Goal: Transaction & Acquisition: Download file/media

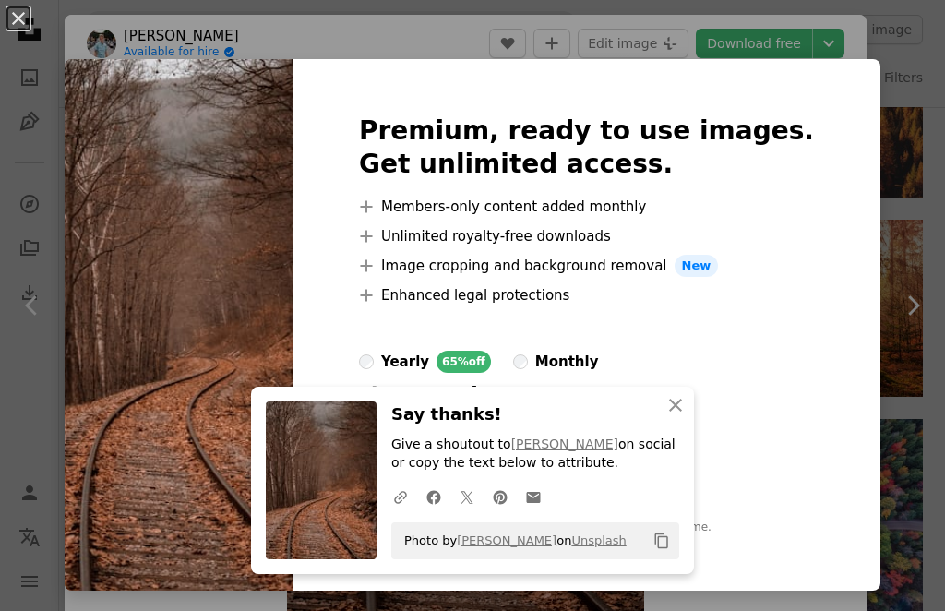
scroll to position [873, 0]
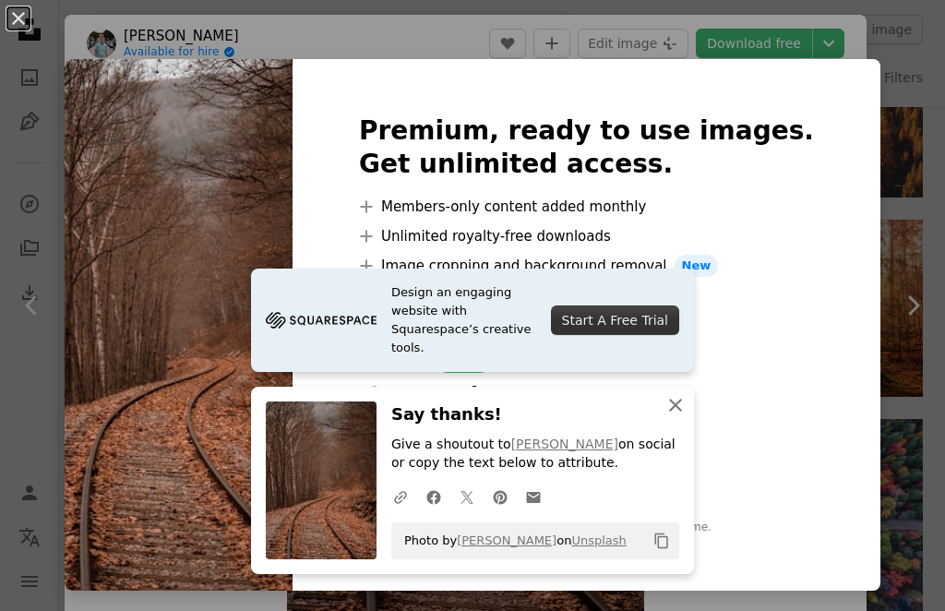
click at [665, 411] on icon "An X shape" at bounding box center [675, 405] width 22 height 22
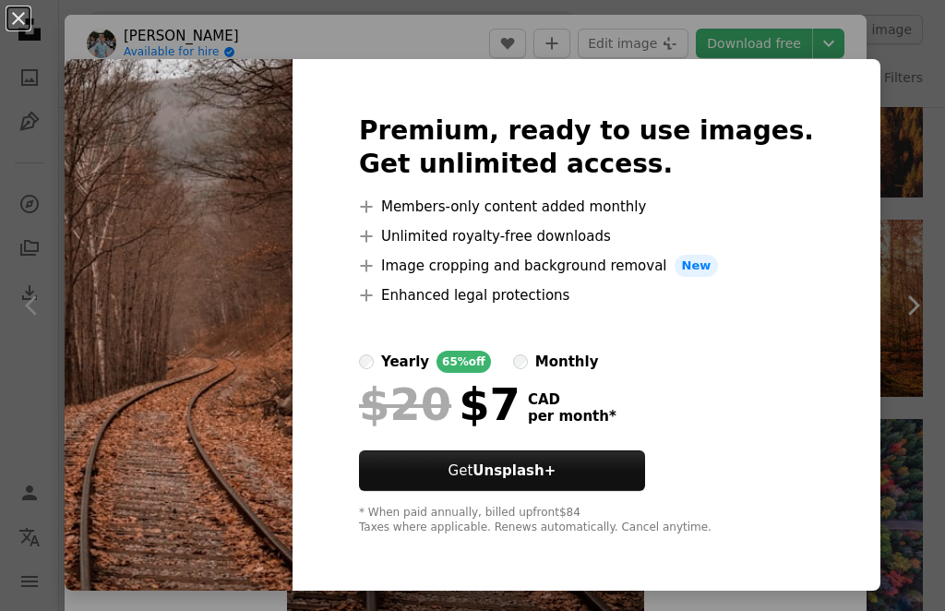
click at [880, 57] on div "An X shape Premium, ready to use images. Get unlimited access. A plus sign Memb…" at bounding box center [472, 305] width 945 height 611
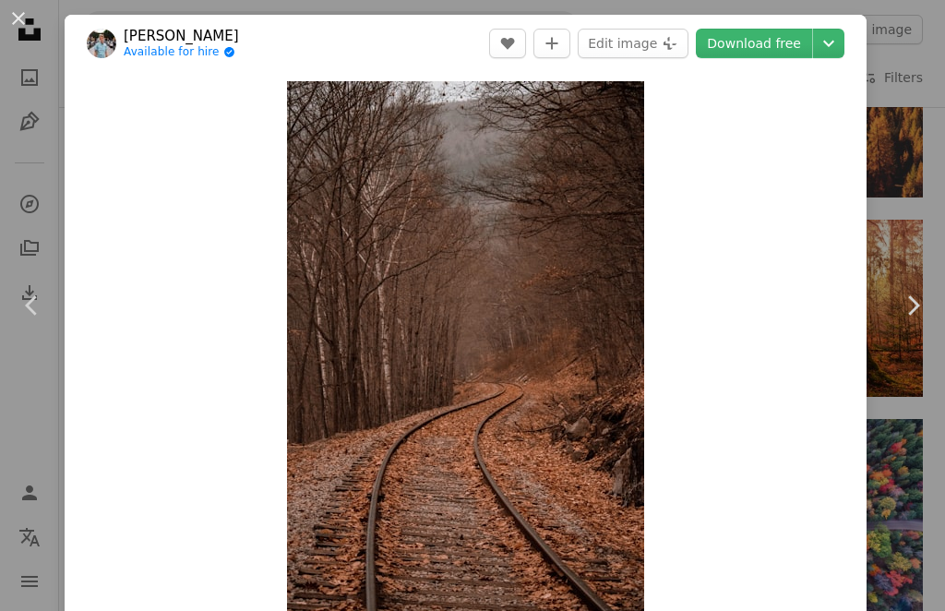
click at [11, 149] on div "An X shape Chevron left Chevron right [PERSON_NAME] Available for hire A checkm…" at bounding box center [472, 305] width 945 height 611
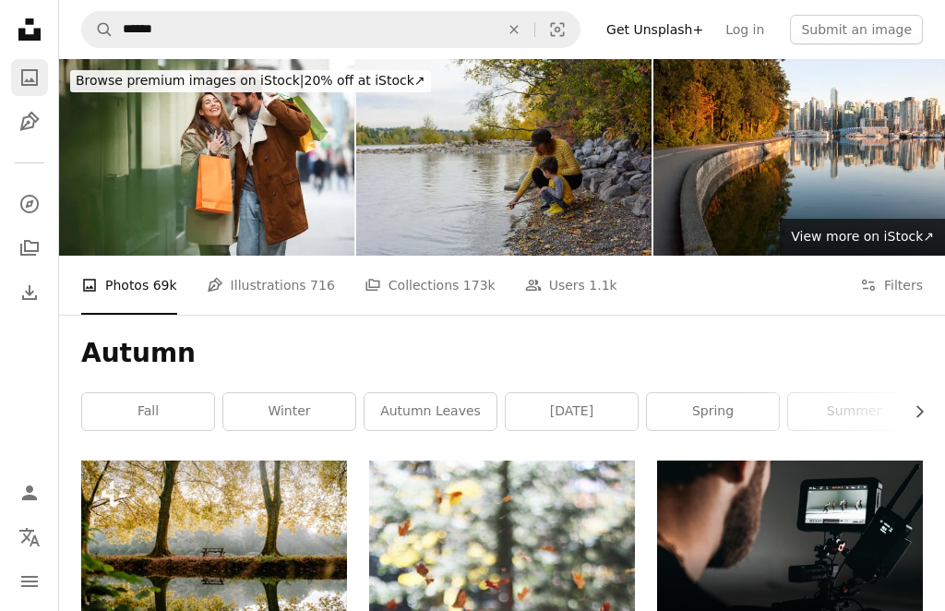
click at [28, 88] on icon "A photo" at bounding box center [29, 77] width 22 height 22
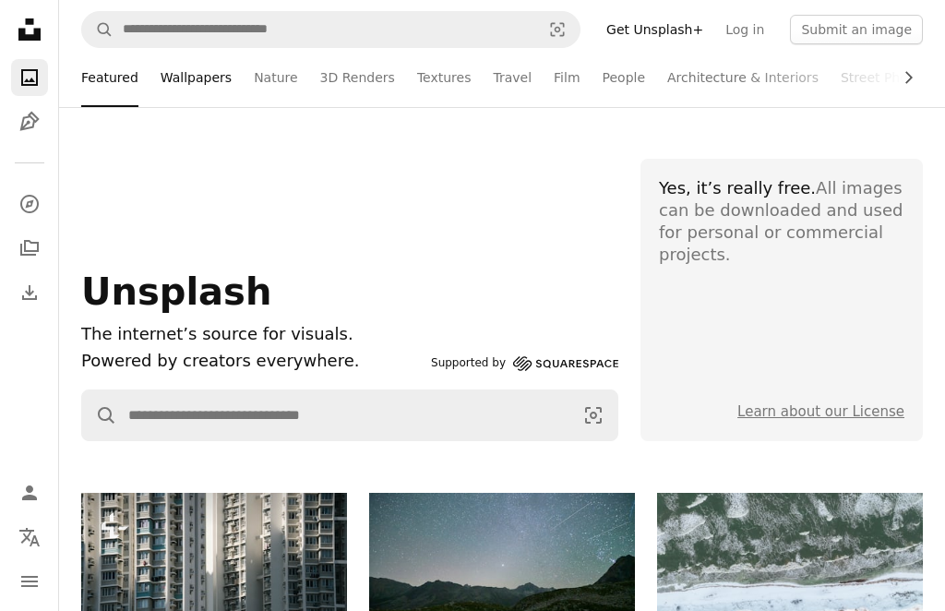
click at [194, 77] on link "Wallpapers" at bounding box center [196, 77] width 71 height 59
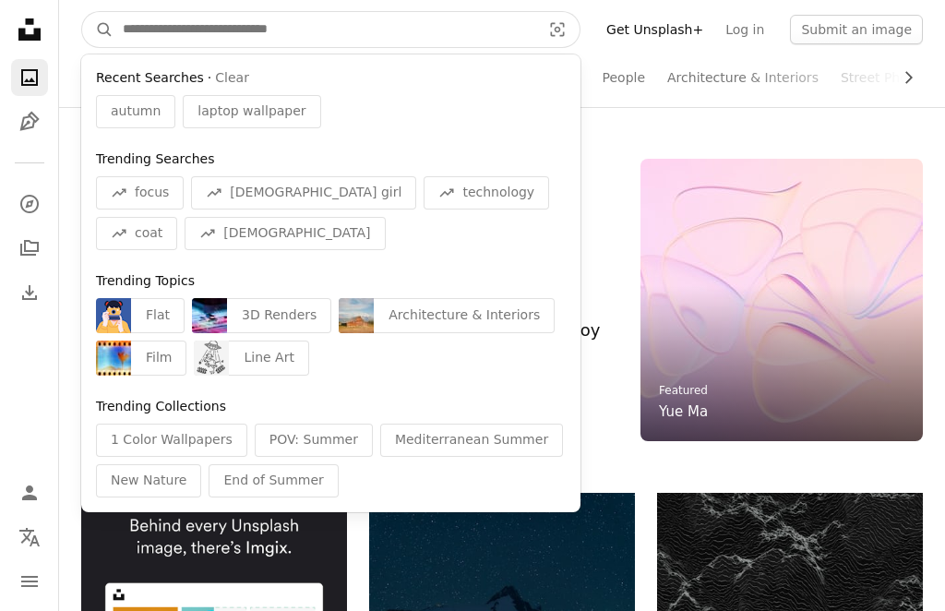
click at [257, 31] on input "Find visuals sitewide" at bounding box center [324, 29] width 422 height 35
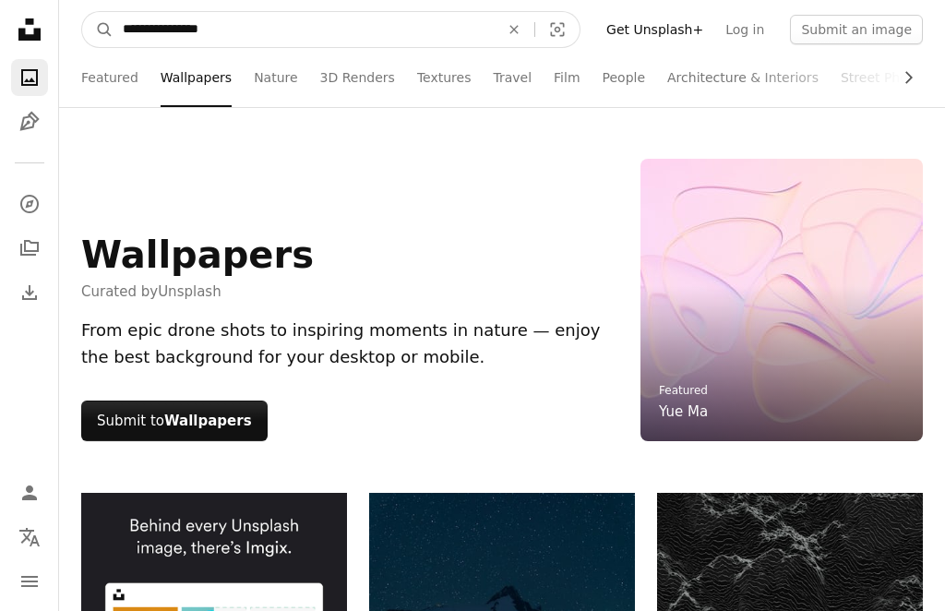
type input "**********"
click at [82, 12] on button "A magnifying glass" at bounding box center [97, 29] width 31 height 35
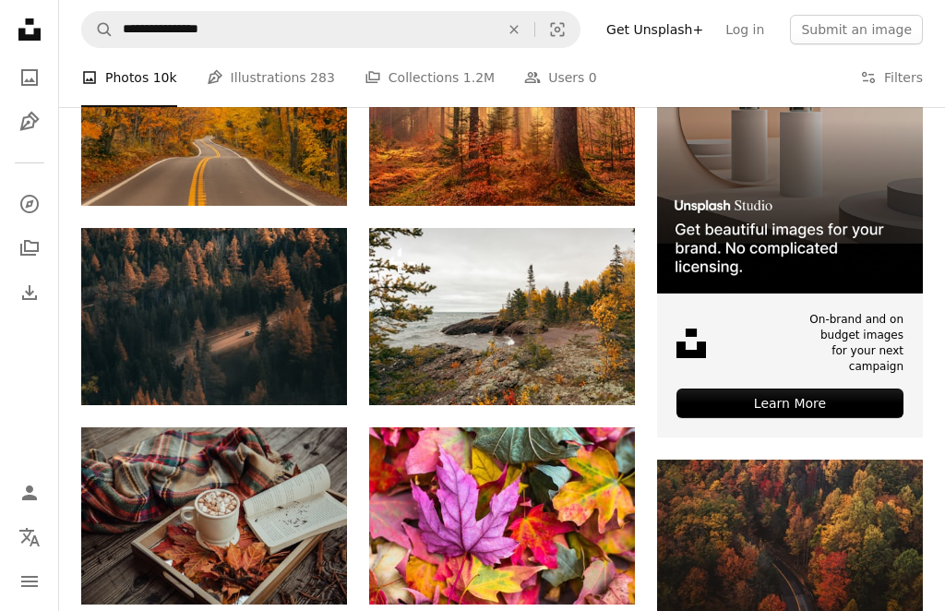
scroll to position [443, 0]
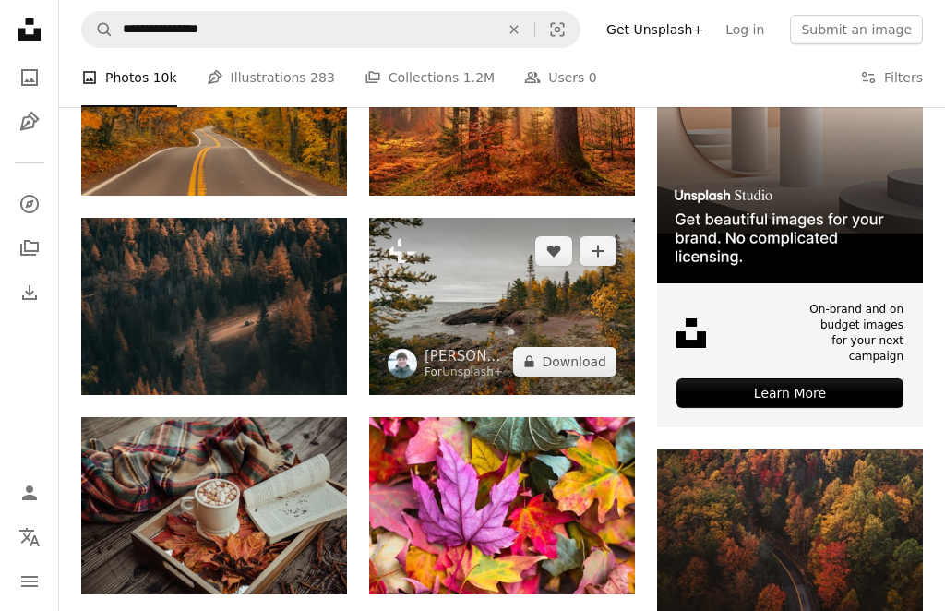
click at [434, 242] on img at bounding box center [502, 306] width 266 height 177
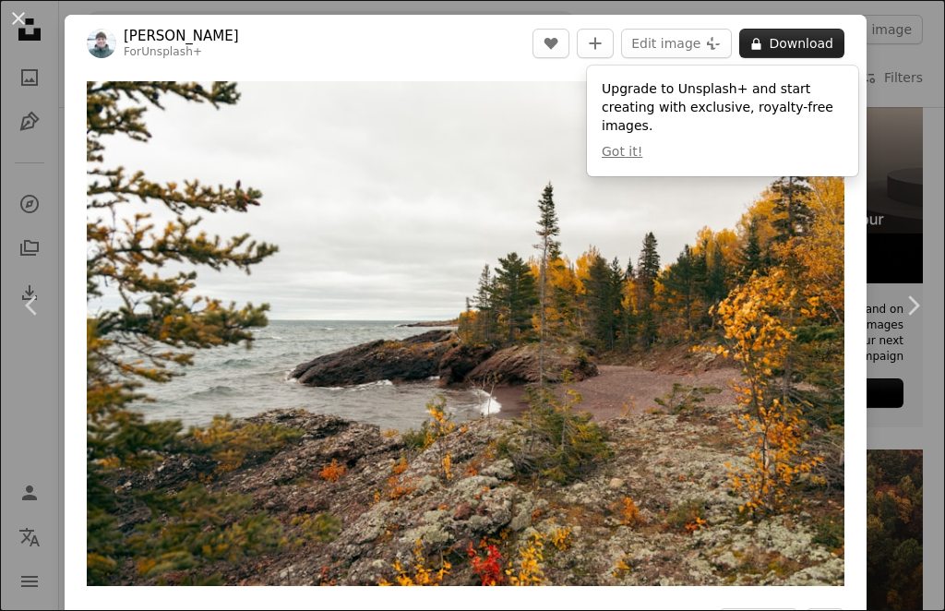
click at [815, 53] on button "A lock Download" at bounding box center [791, 44] width 105 height 30
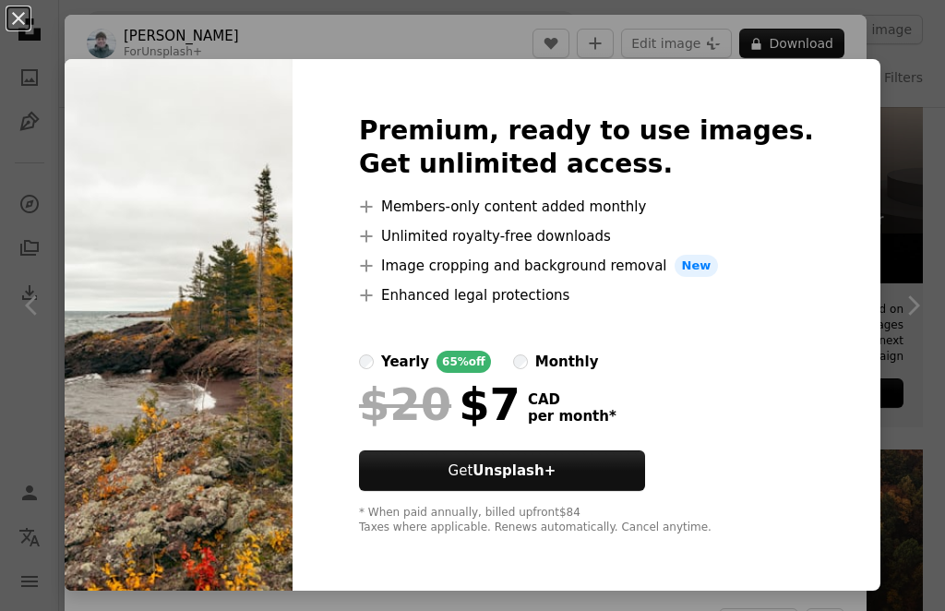
click at [458, 49] on div "An X shape Premium, ready to use images. Get unlimited access. A plus sign Memb…" at bounding box center [472, 305] width 945 height 611
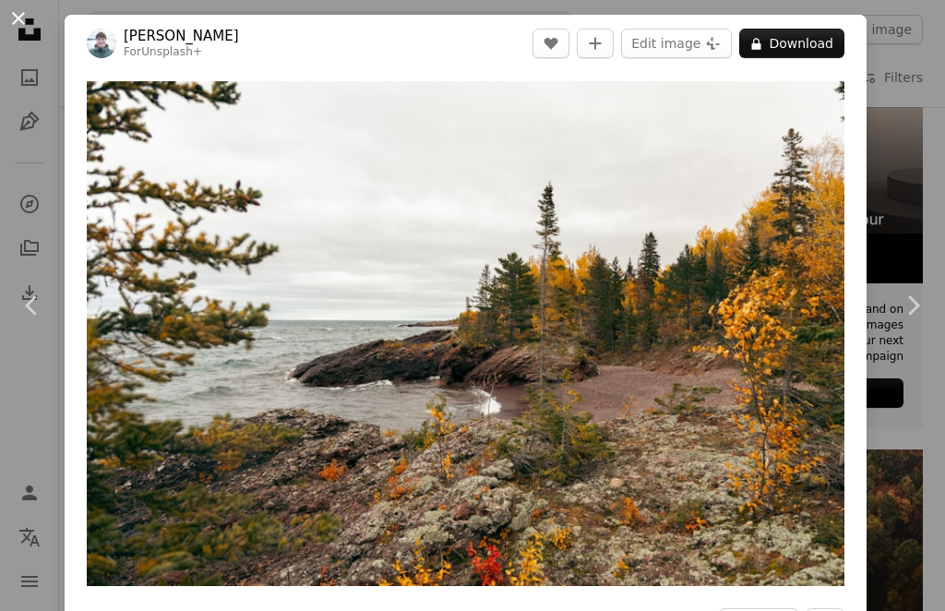
click at [25, 19] on button "An X shape" at bounding box center [18, 18] width 22 height 22
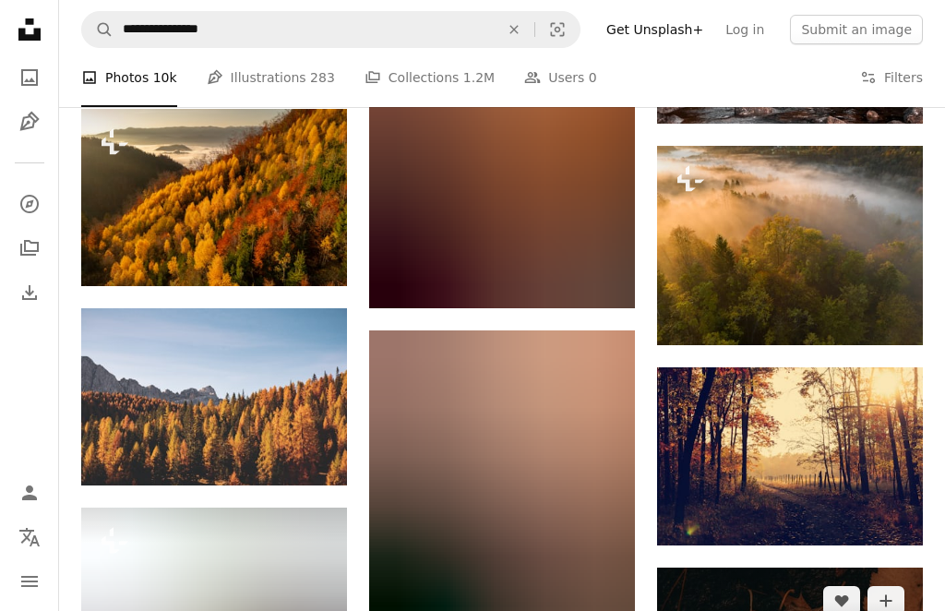
scroll to position [1139, 0]
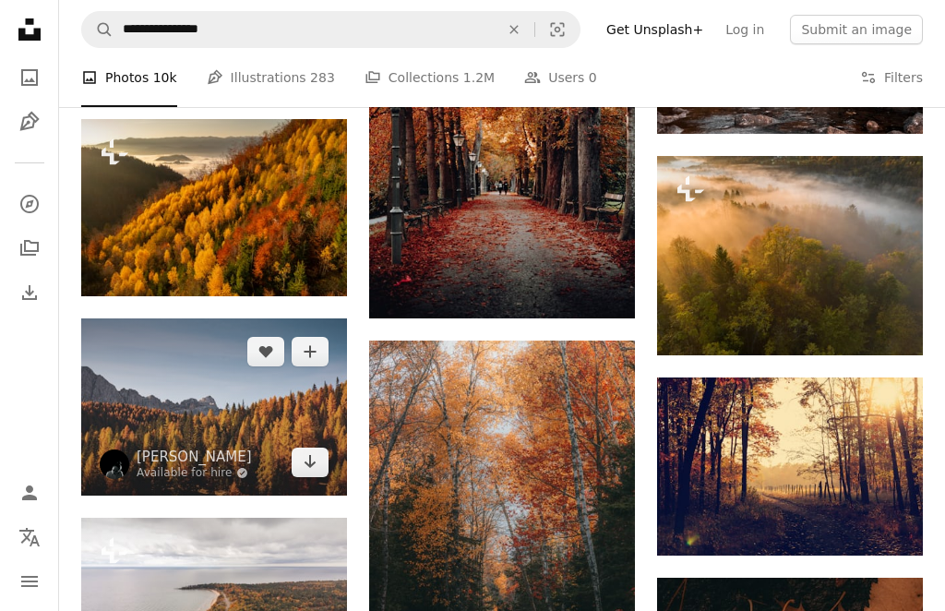
click at [220, 431] on img at bounding box center [214, 406] width 266 height 177
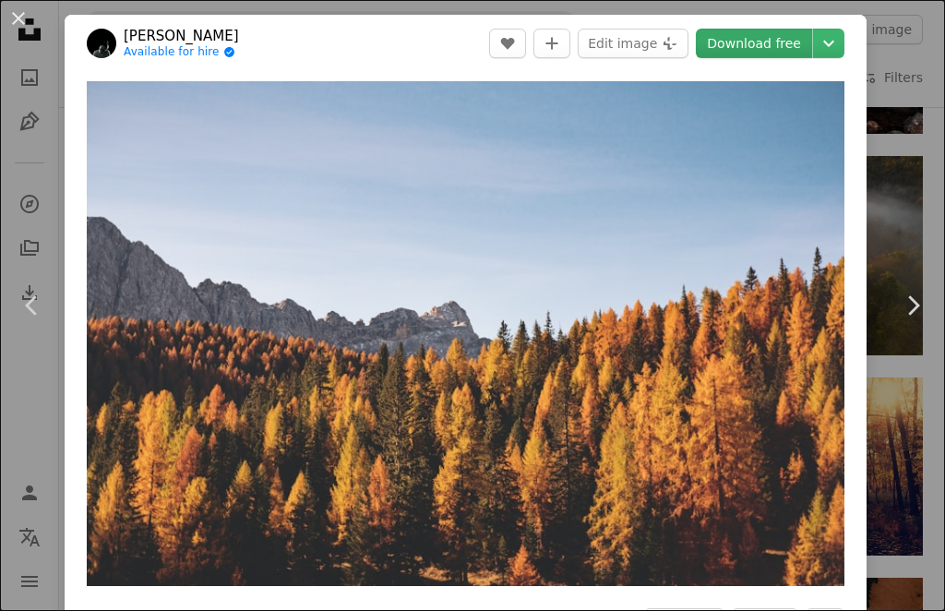
click at [785, 44] on link "Download free" at bounding box center [754, 44] width 116 height 30
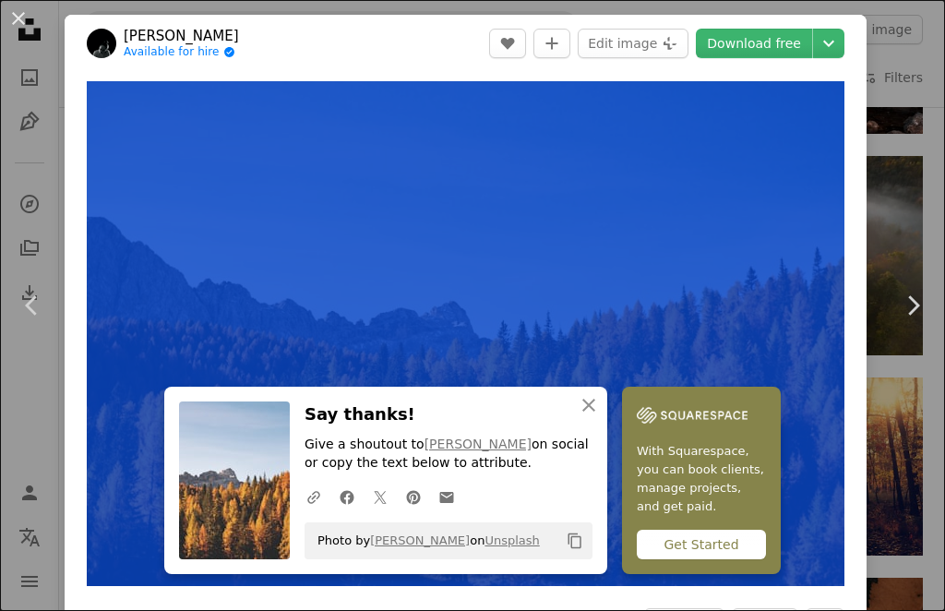
click at [746, 23] on header "[PERSON_NAME] Available for hire A checkmark inside of a circle A heart A plus …" at bounding box center [466, 43] width 802 height 57
